Goal: Task Accomplishment & Management: Use online tool/utility

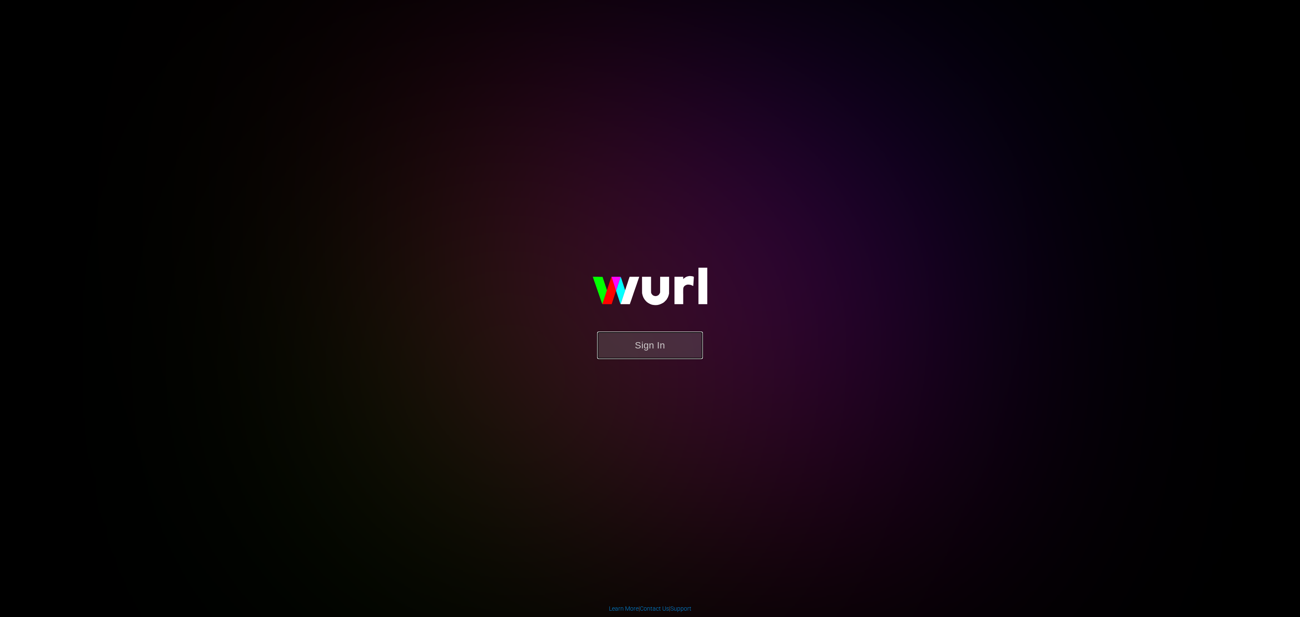
click at [644, 342] on button "Sign In" at bounding box center [650, 346] width 106 height 28
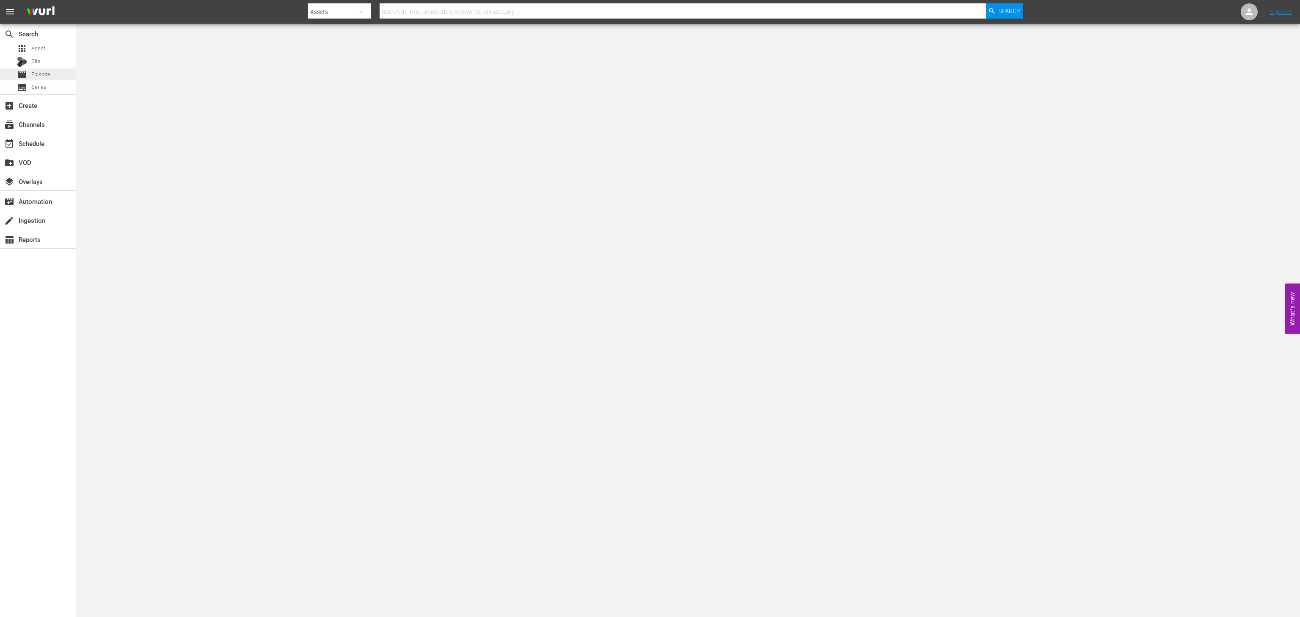
click at [48, 77] on span "Episode" at bounding box center [40, 74] width 19 height 8
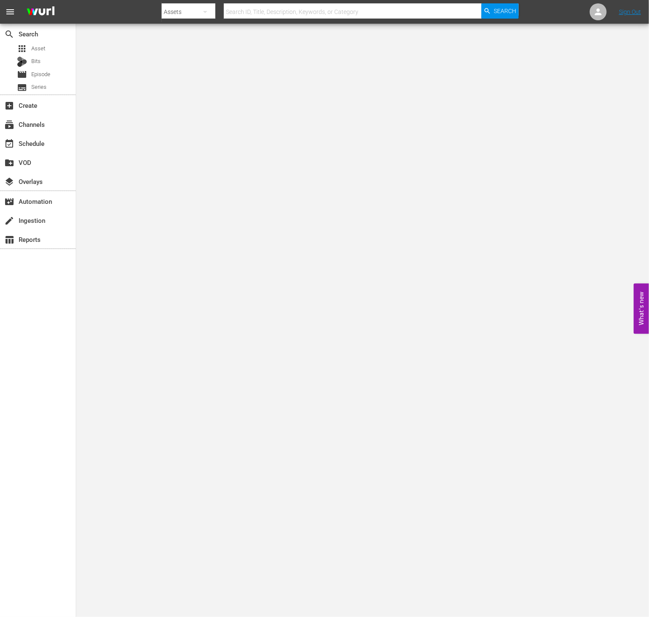
click at [32, 152] on div "create_new_folder VOD" at bounding box center [38, 161] width 76 height 19
click at [50, 140] on div "event_available Schedule" at bounding box center [38, 143] width 76 height 17
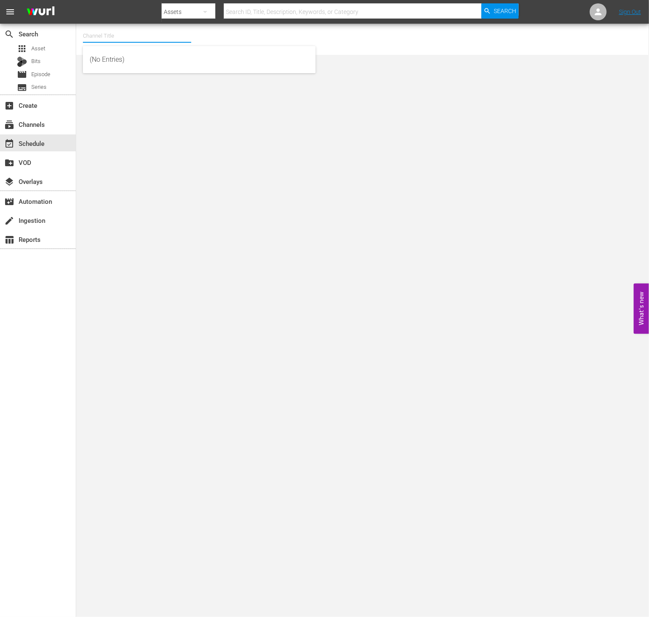
click at [142, 36] on input "text" at bounding box center [137, 36] width 108 height 20
click at [183, 89] on div "Strongman Champions League (English) (1102 - rightsboosterltd_scl_1)" at bounding box center [199, 80] width 219 height 20
type input "Strongman Champions League (English) (1102 - rightsboosterltd_scl_1)"
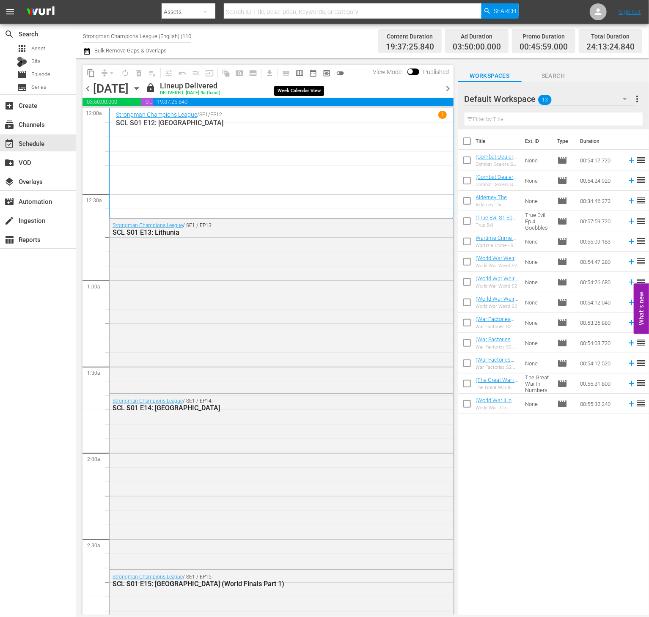
click at [302, 74] on span "calendar_view_week_outlined" at bounding box center [299, 73] width 8 height 8
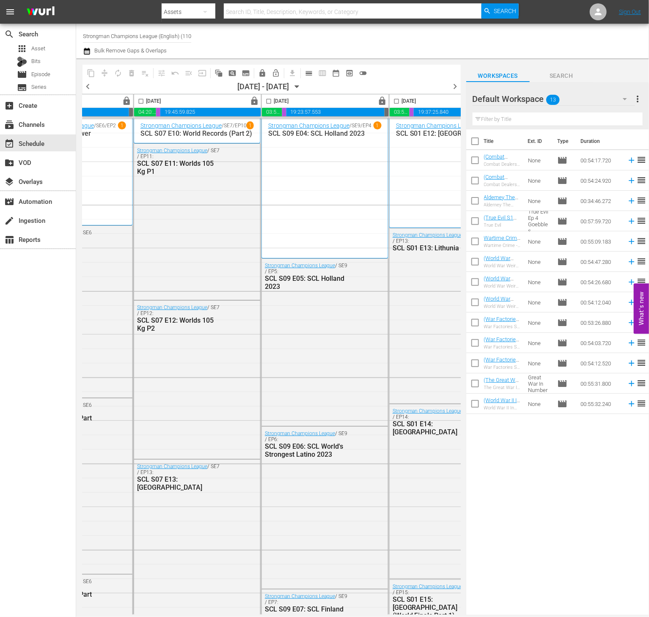
scroll to position [0, 546]
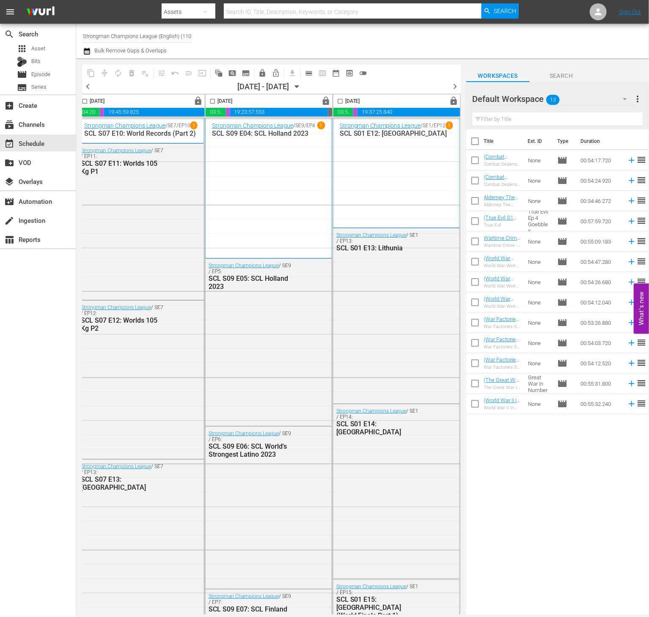
click at [302, 88] on icon "button" at bounding box center [296, 86] width 9 height 9
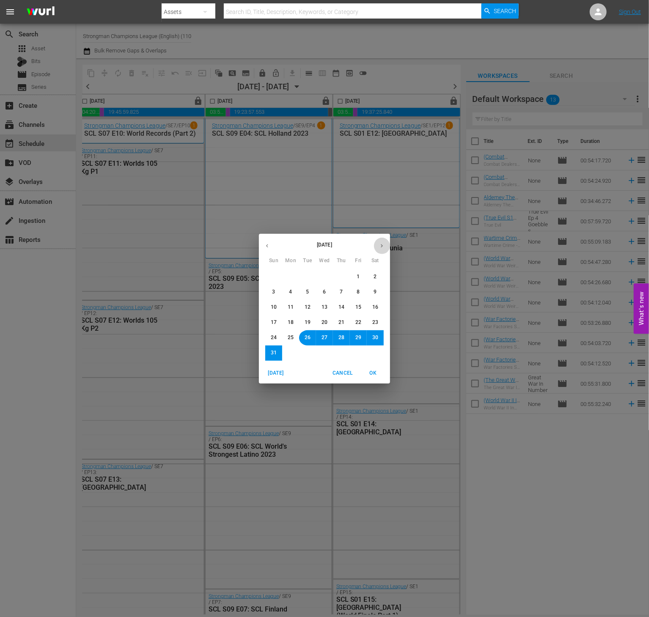
click at [324, 249] on button "button" at bounding box center [382, 246] width 17 height 17
click at [286, 280] on button "1" at bounding box center [290, 277] width 15 height 15
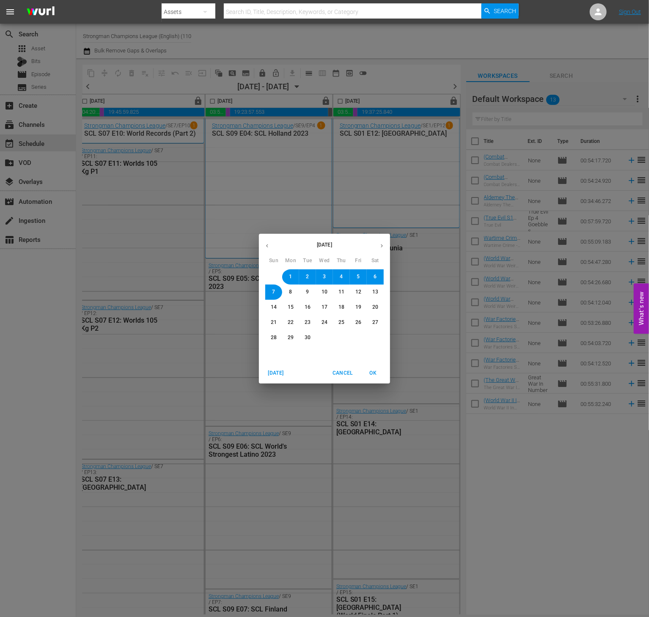
click at [324, 287] on span "OK" at bounding box center [373, 373] width 20 height 9
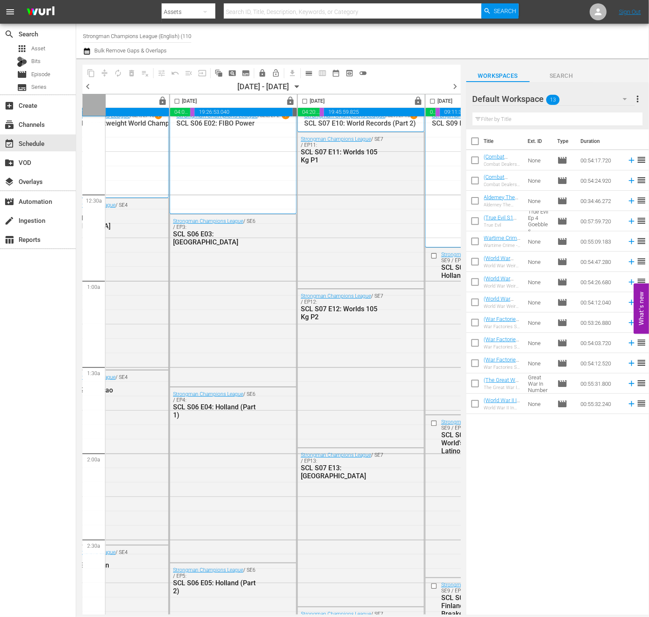
scroll to position [10, 546]
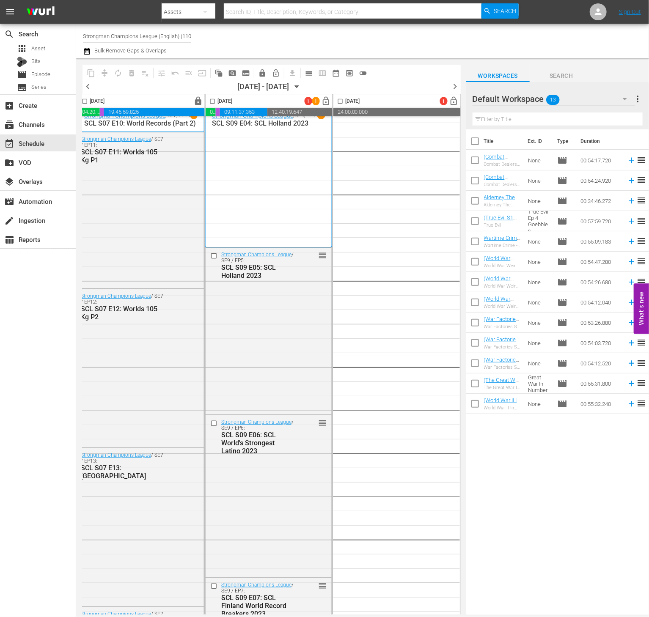
click at [302, 87] on icon "button" at bounding box center [296, 86] width 9 height 9
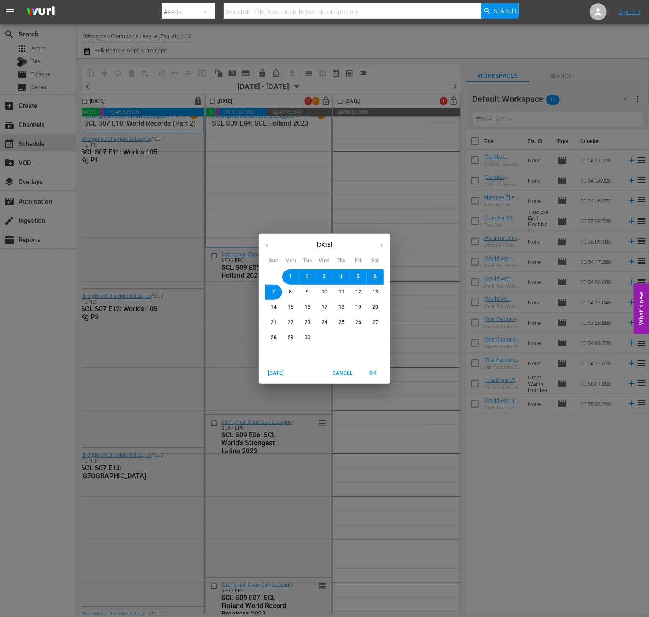
click at [324, 283] on div "5" at bounding box center [358, 277] width 17 height 15
click at [324, 287] on span "OK" at bounding box center [373, 373] width 20 height 9
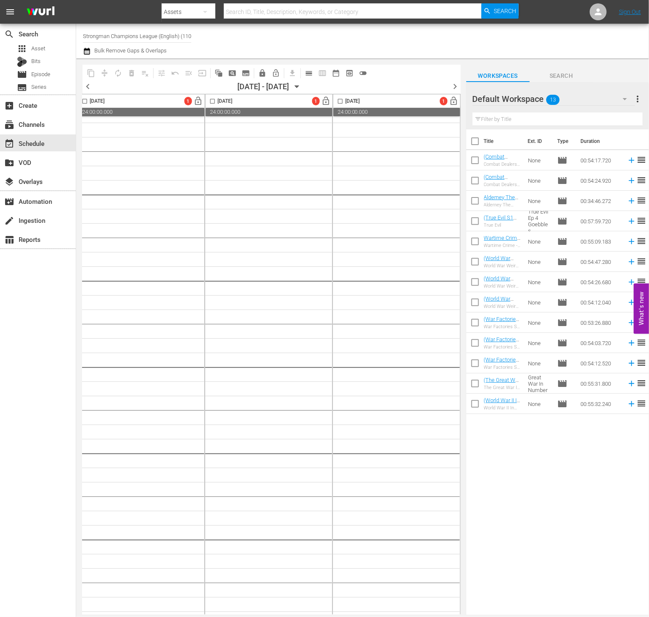
scroll to position [10, 275]
